Goal: Find specific page/section: Find specific page/section

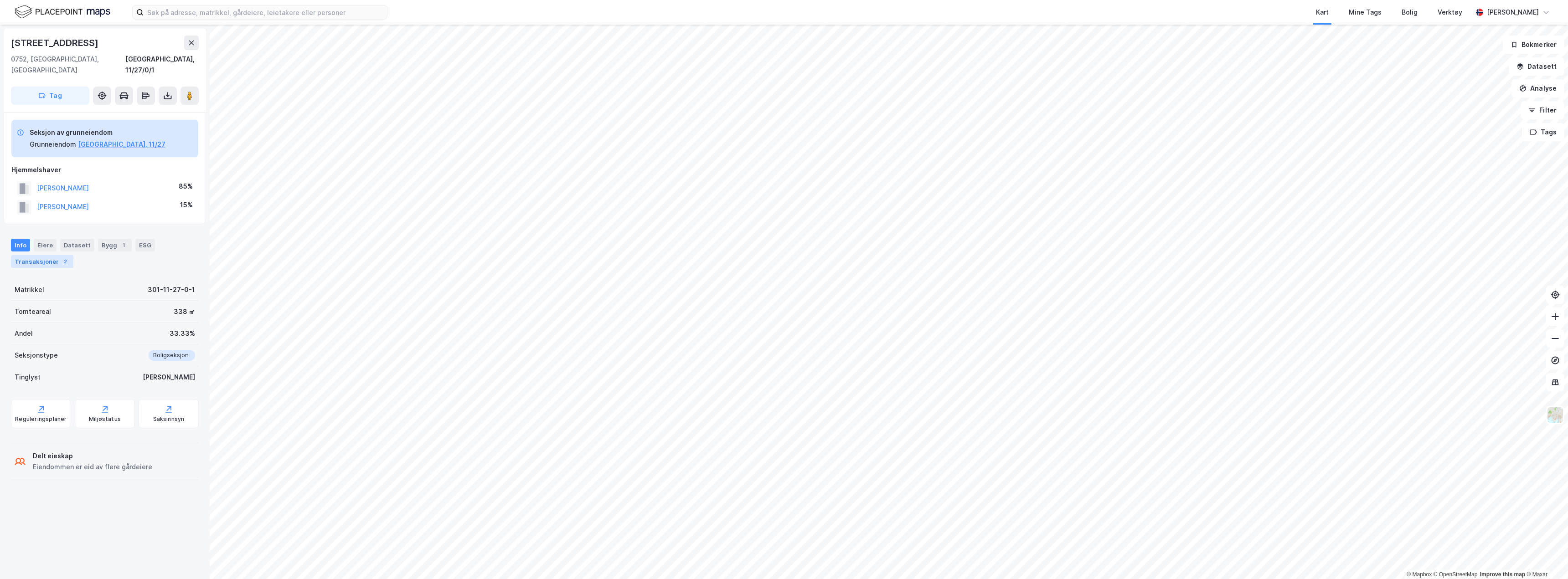
click at [61, 257] on div "2" at bounding box center [65, 261] width 9 height 9
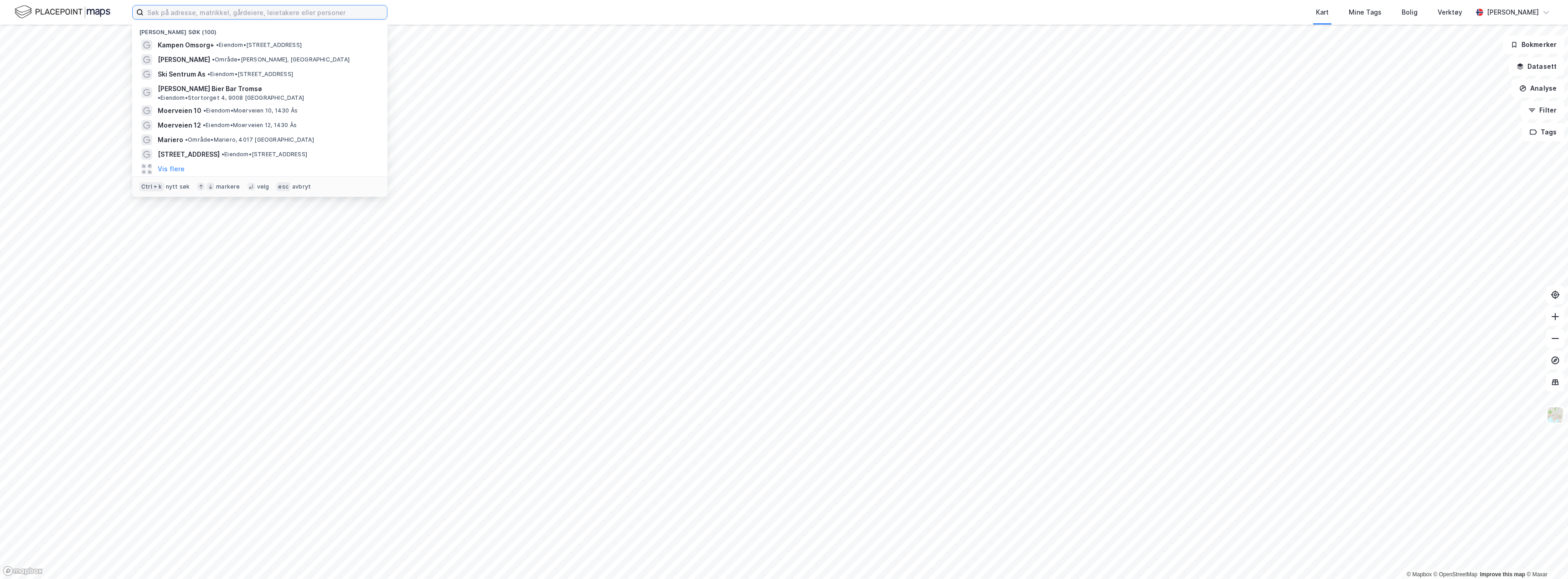
click at [226, 9] on input at bounding box center [265, 12] width 243 height 13
paste input "Ullevålsalleen 37"
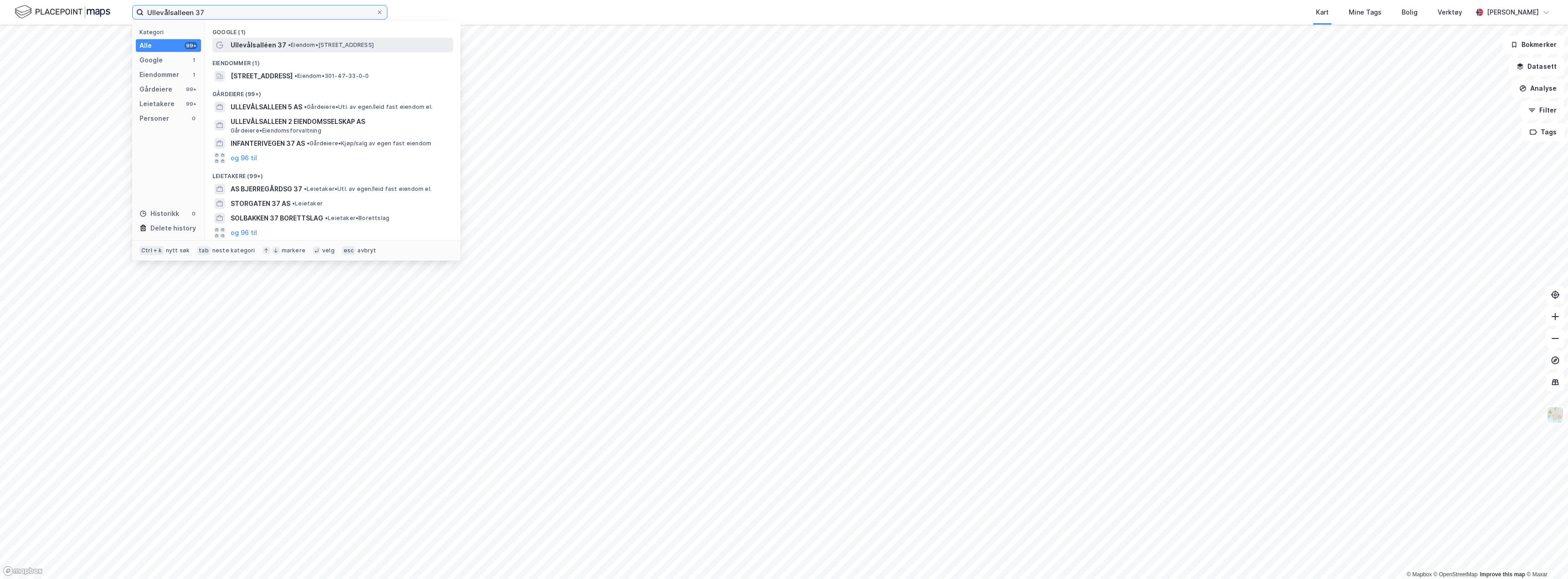
type input "Ullevålsalleen 37"
click at [275, 43] on span "Ullevålsalléen 37" at bounding box center [258, 45] width 55 height 11
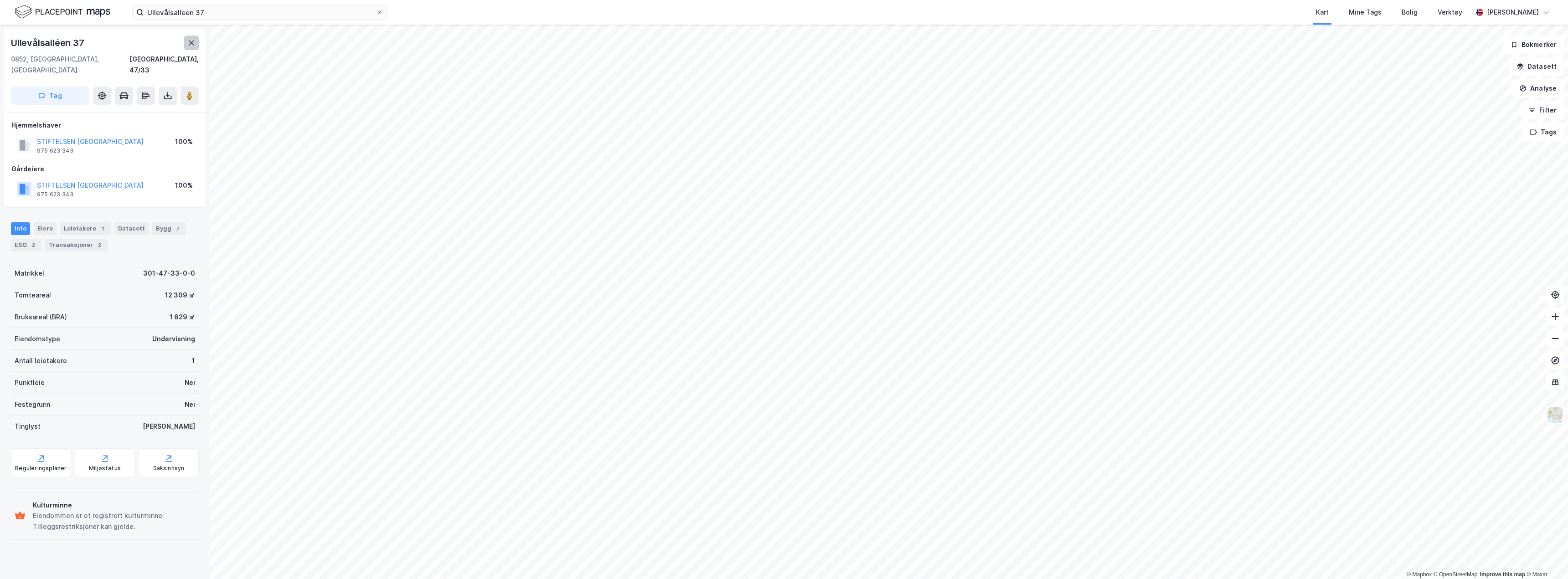
click at [190, 44] on icon at bounding box center [192, 43] width 5 height 4
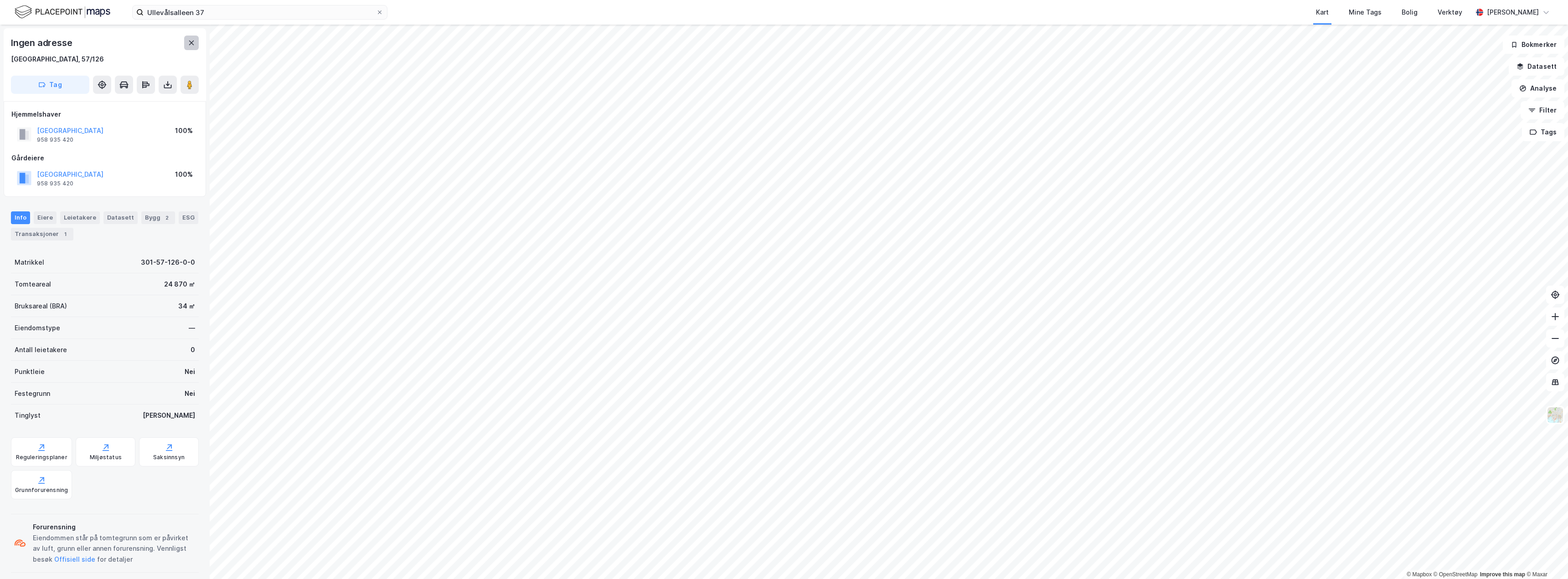
click at [190, 45] on icon at bounding box center [192, 43] width 7 height 7
